Goal: Information Seeking & Learning: Learn about a topic

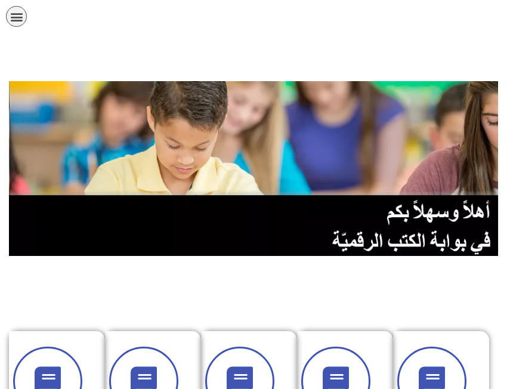
click at [357, 210] on img at bounding box center [255, 168] width 492 height 175
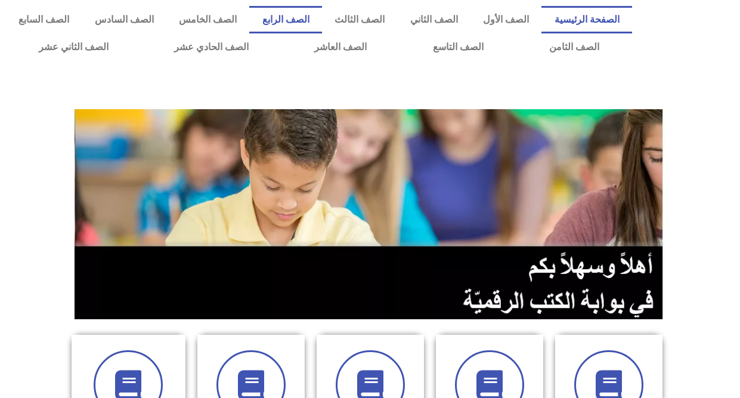
click at [319, 15] on link "الصف الرابع" at bounding box center [285, 19] width 72 height 27
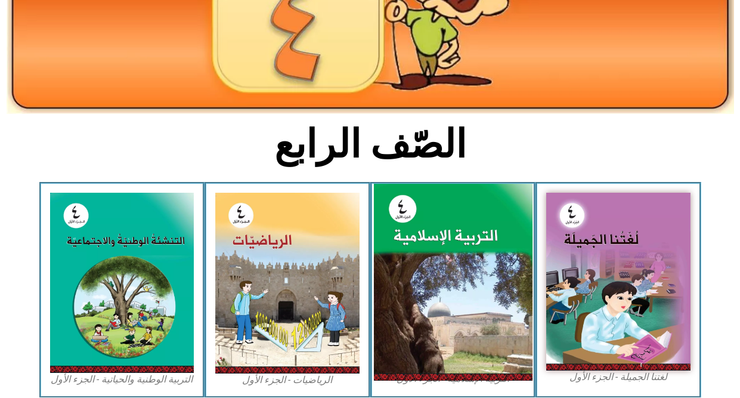
scroll to position [238, 0]
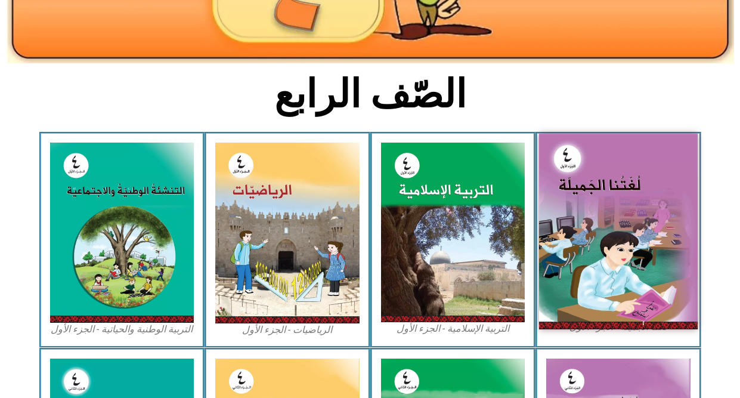
click at [587, 199] on img at bounding box center [618, 231] width 159 height 195
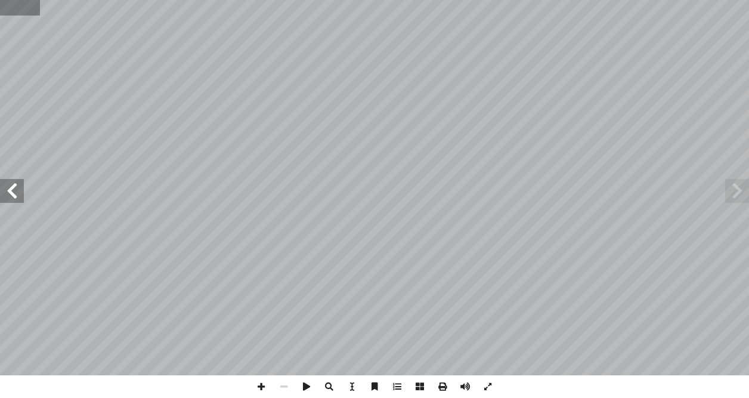
click at [17, 5] on input "text" at bounding box center [20, 8] width 40 height 16
type input "**"
click at [4, 194] on span at bounding box center [12, 191] width 24 height 24
click at [15, 197] on span at bounding box center [12, 191] width 24 height 24
click at [11, 187] on span at bounding box center [12, 191] width 24 height 24
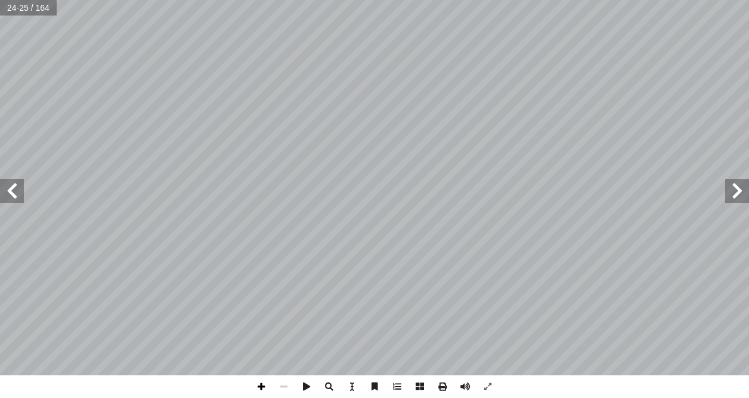
click at [252, 385] on span at bounding box center [261, 386] width 23 height 23
click at [12, 188] on span at bounding box center [12, 191] width 24 height 24
click at [286, 393] on span at bounding box center [283, 386] width 23 height 23
click at [252, 391] on span at bounding box center [261, 386] width 23 height 23
click at [291, 389] on span at bounding box center [283, 386] width 23 height 23
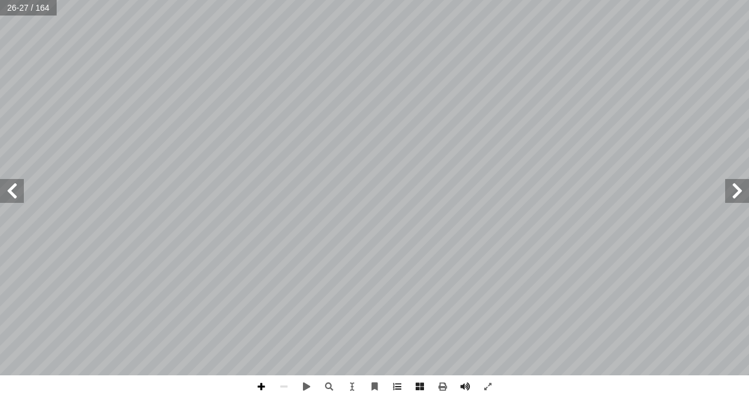
click at [256, 387] on span at bounding box center [261, 386] width 23 height 23
click at [16, 185] on span at bounding box center [12, 191] width 24 height 24
